Goal: Complete application form

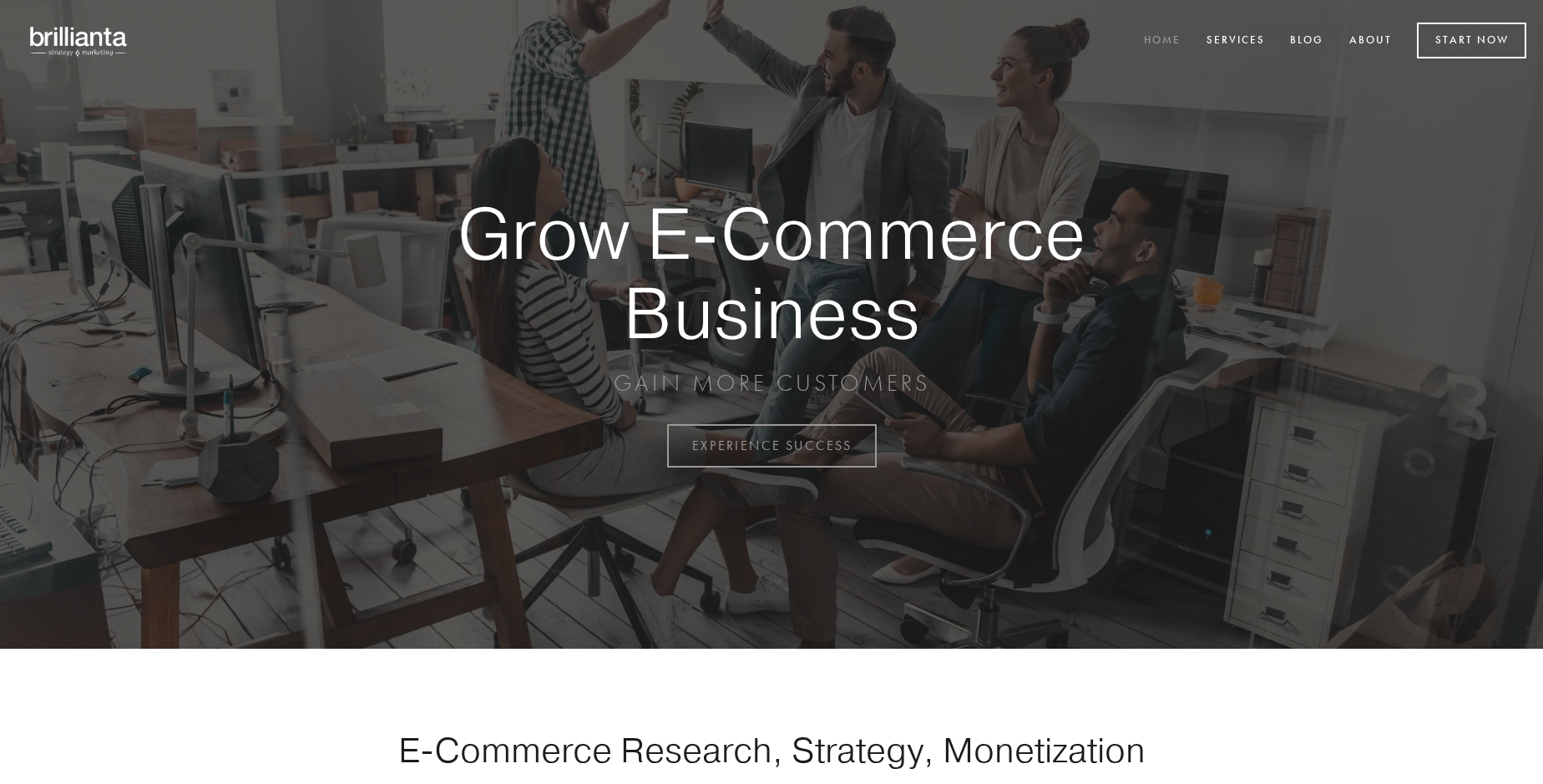
scroll to position [4375, 0]
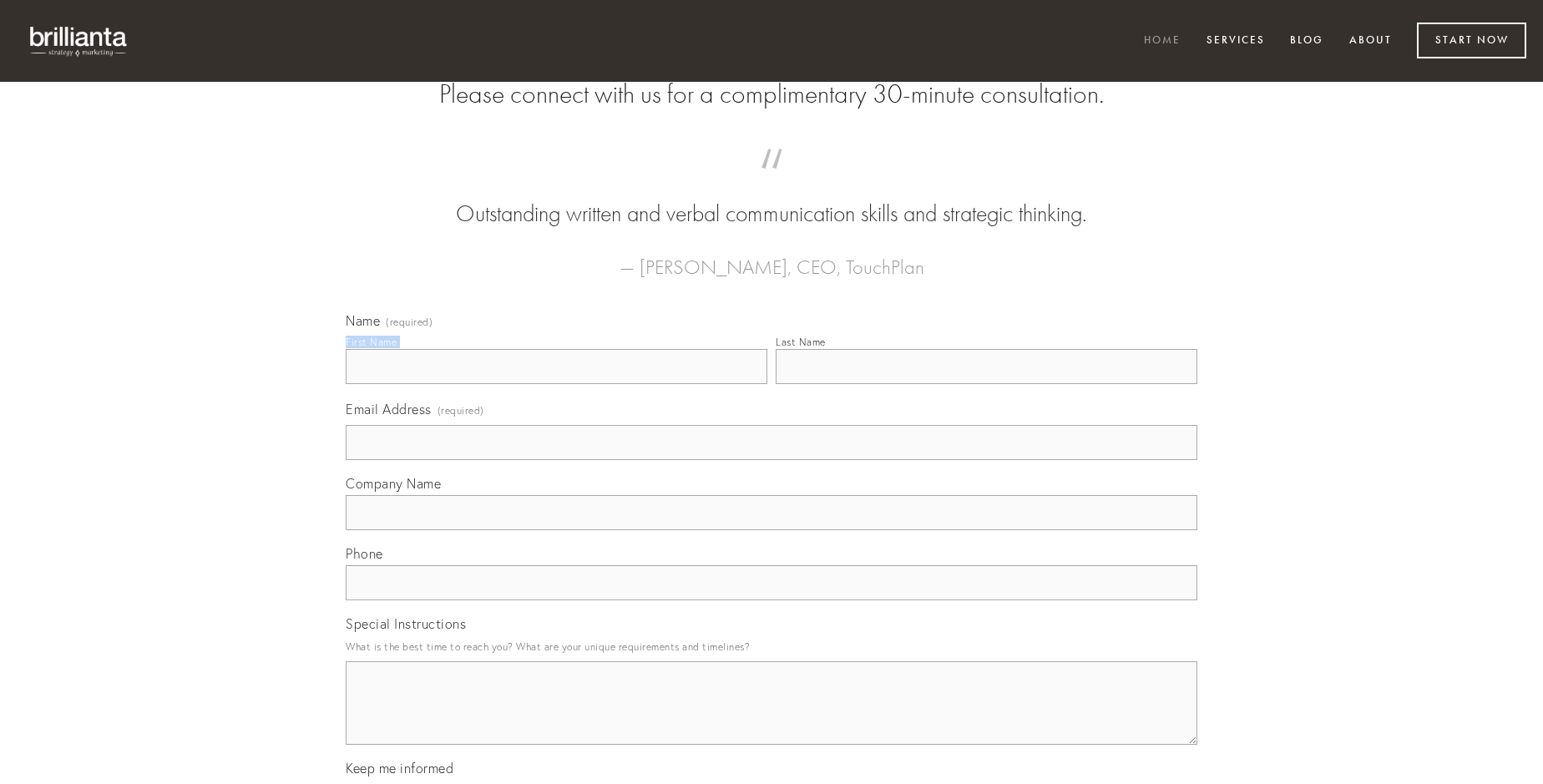
type input "[PERSON_NAME]"
click at [986, 384] on input "Last Name" at bounding box center [986, 367] width 422 height 35
type input "[PERSON_NAME]"
click at [771, 460] on input "Email Address (required)" at bounding box center [771, 442] width 851 height 35
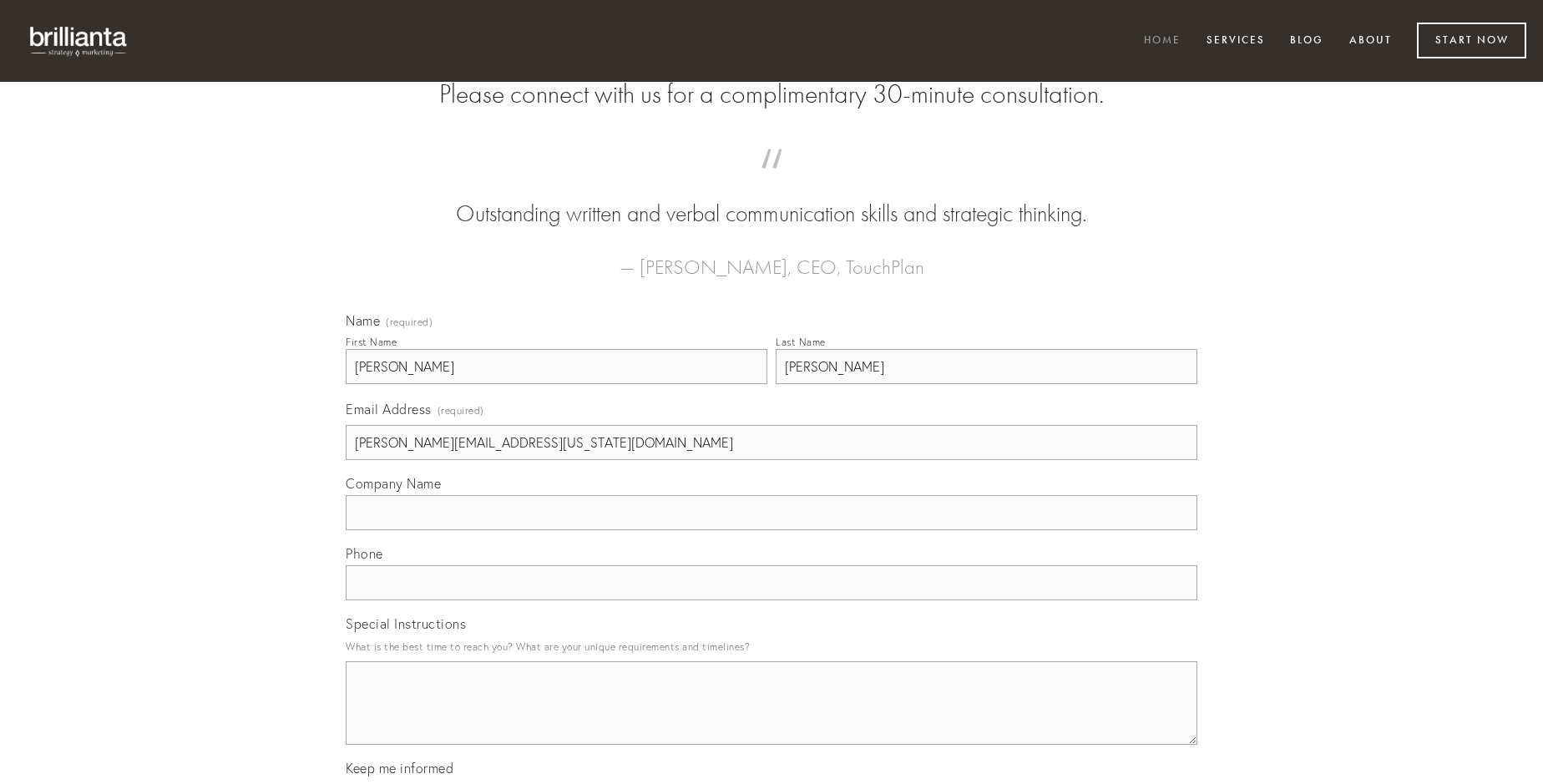
type input "[PERSON_NAME][EMAIL_ADDRESS][US_STATE][DOMAIN_NAME]"
click at [771, 530] on input "Company Name" at bounding box center [771, 513] width 851 height 35
type input "vinco"
click at [771, 601] on input "text" at bounding box center [771, 583] width 851 height 35
click at [771, 718] on textarea "Special Instructions" at bounding box center [771, 703] width 851 height 84
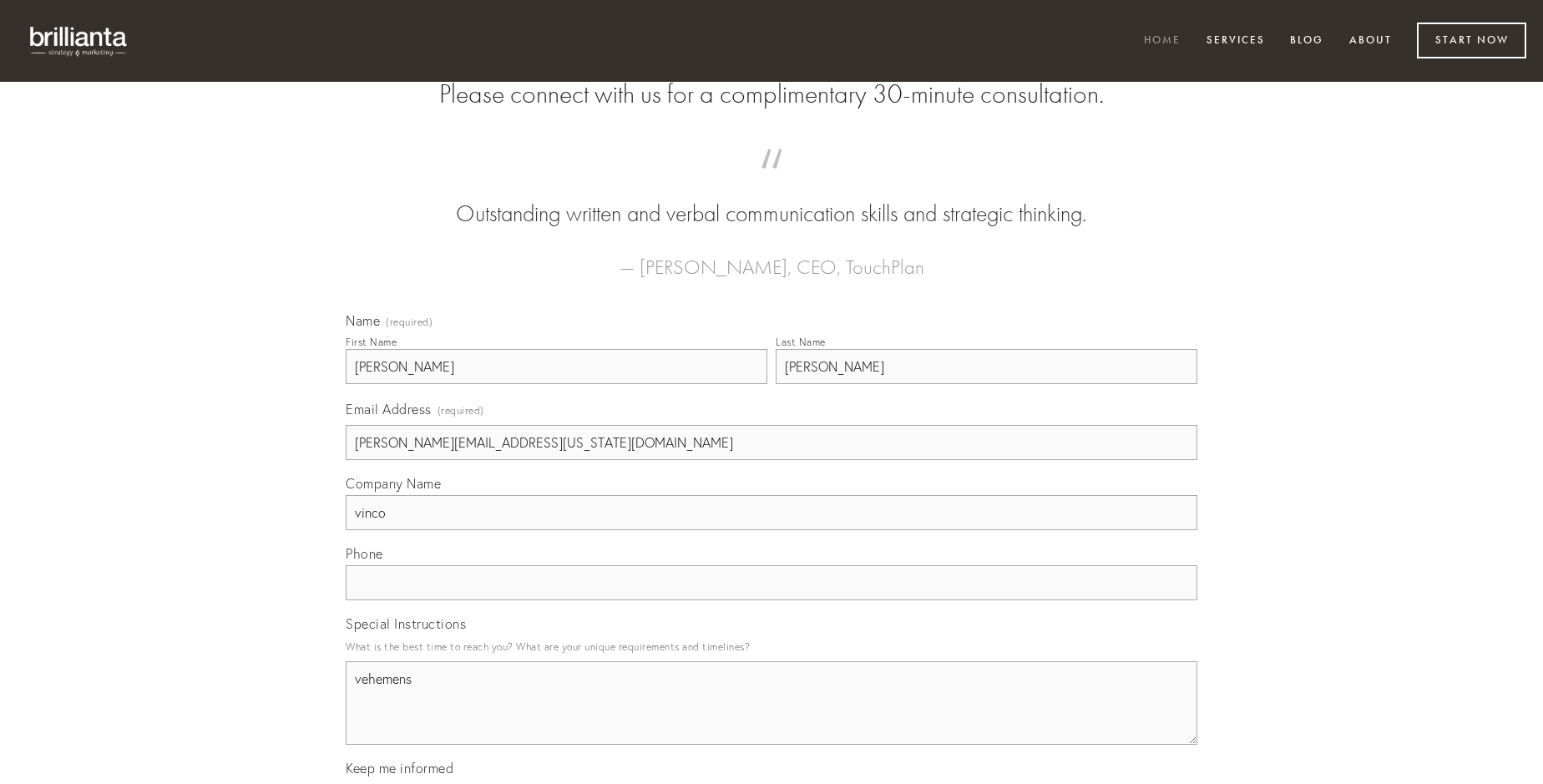
type textarea "vehemens"
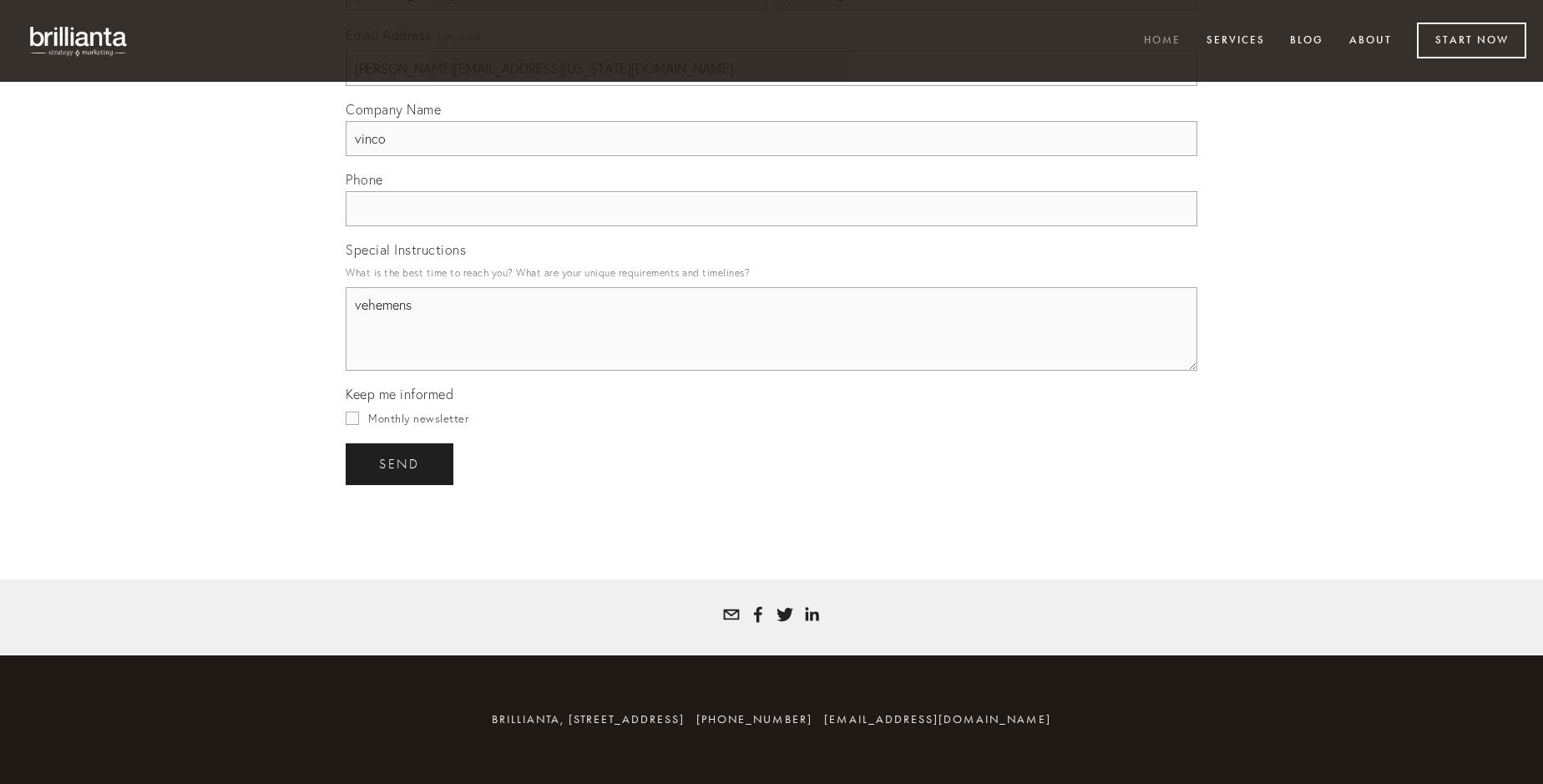
click at [400, 463] on span "send" at bounding box center [399, 464] width 41 height 15
